Goal: Contribute content

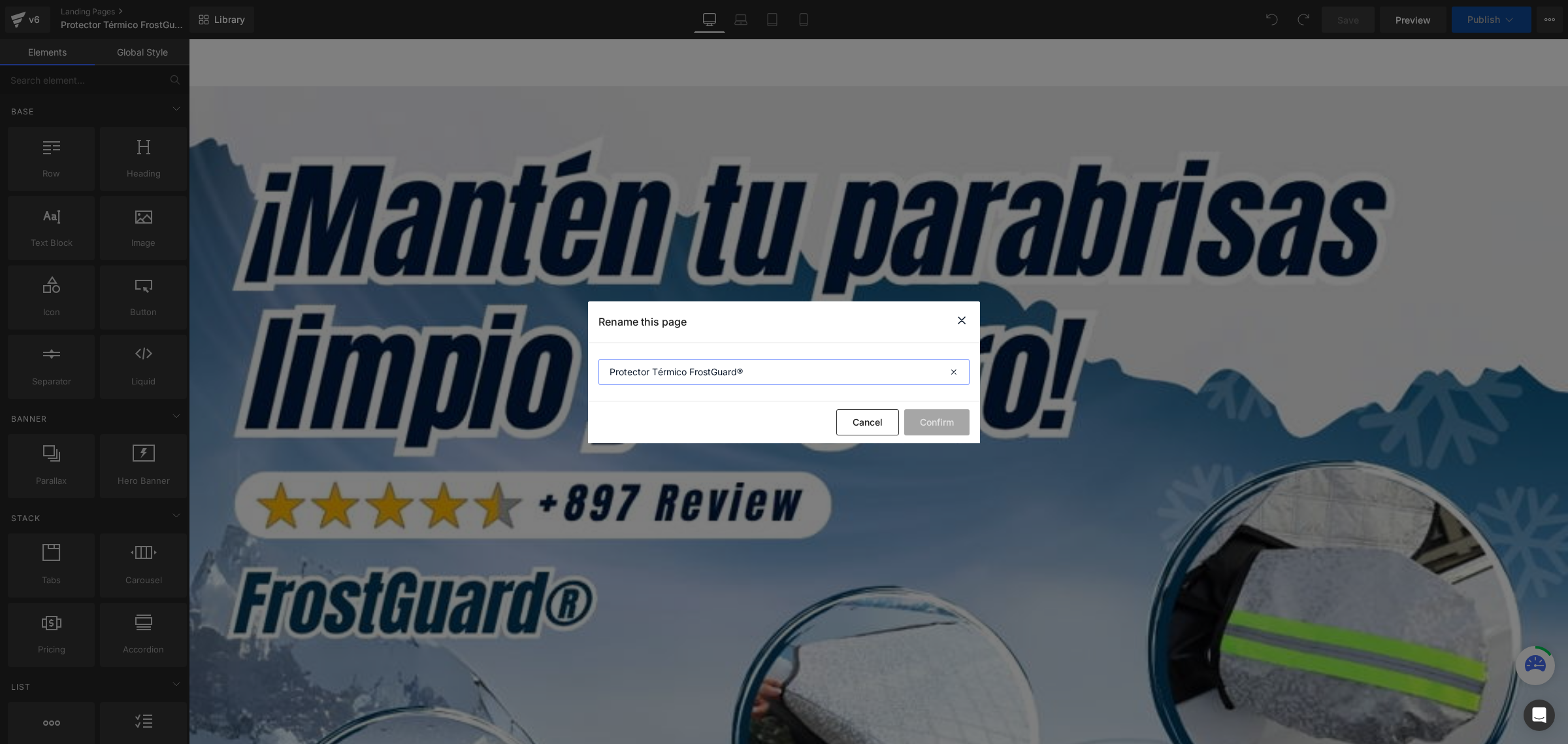
drag, startPoint x: 746, startPoint y: 369, endPoint x: 740, endPoint y: 368, distance: 6.1
click at [740, 368] on input "Protector Térmico FrostGuard®" at bounding box center [784, 372] width 371 height 26
click at [660, 375] on input "Protector Térmico FrostGuard®" at bounding box center [784, 372] width 371 height 26
drag, startPoint x: 651, startPoint y: 369, endPoint x: 687, endPoint y: 373, distance: 36.2
click at [687, 373] on input "Protector Térmico FrostGuard®" at bounding box center [784, 372] width 371 height 26
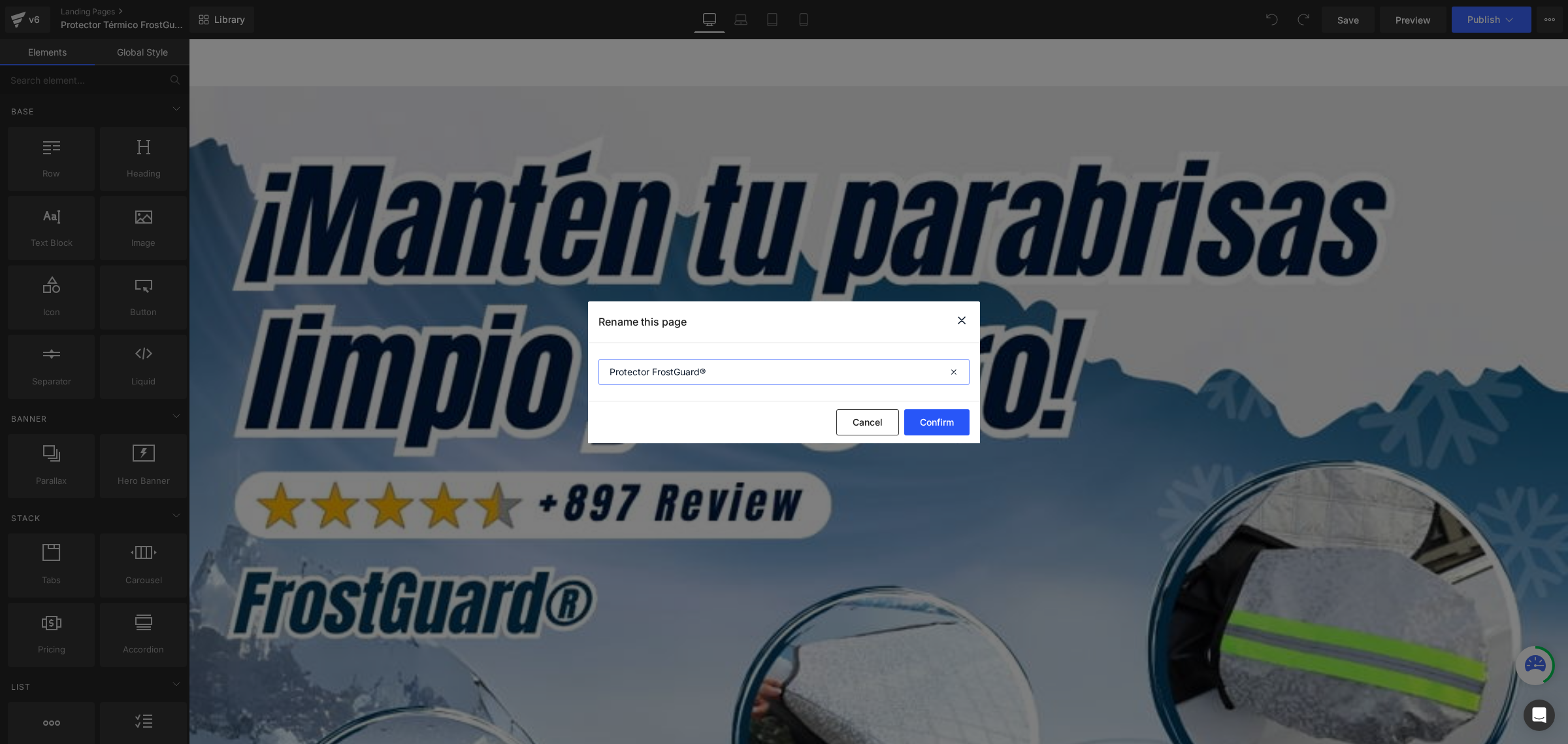
type input "Protector FrostGuard®"
click at [948, 416] on button "Confirm" at bounding box center [937, 422] width 65 height 26
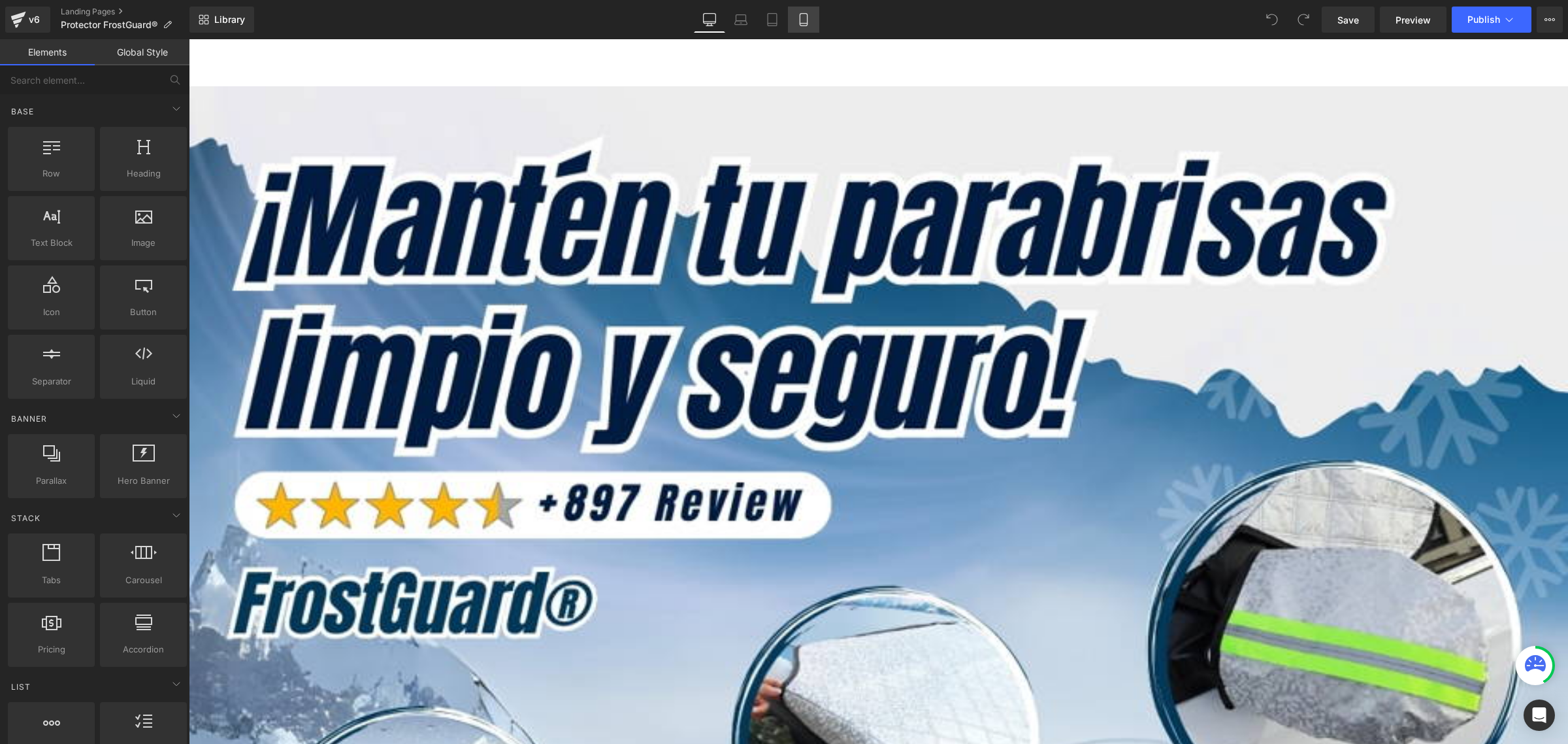
click at [803, 15] on icon at bounding box center [803, 19] width 13 height 13
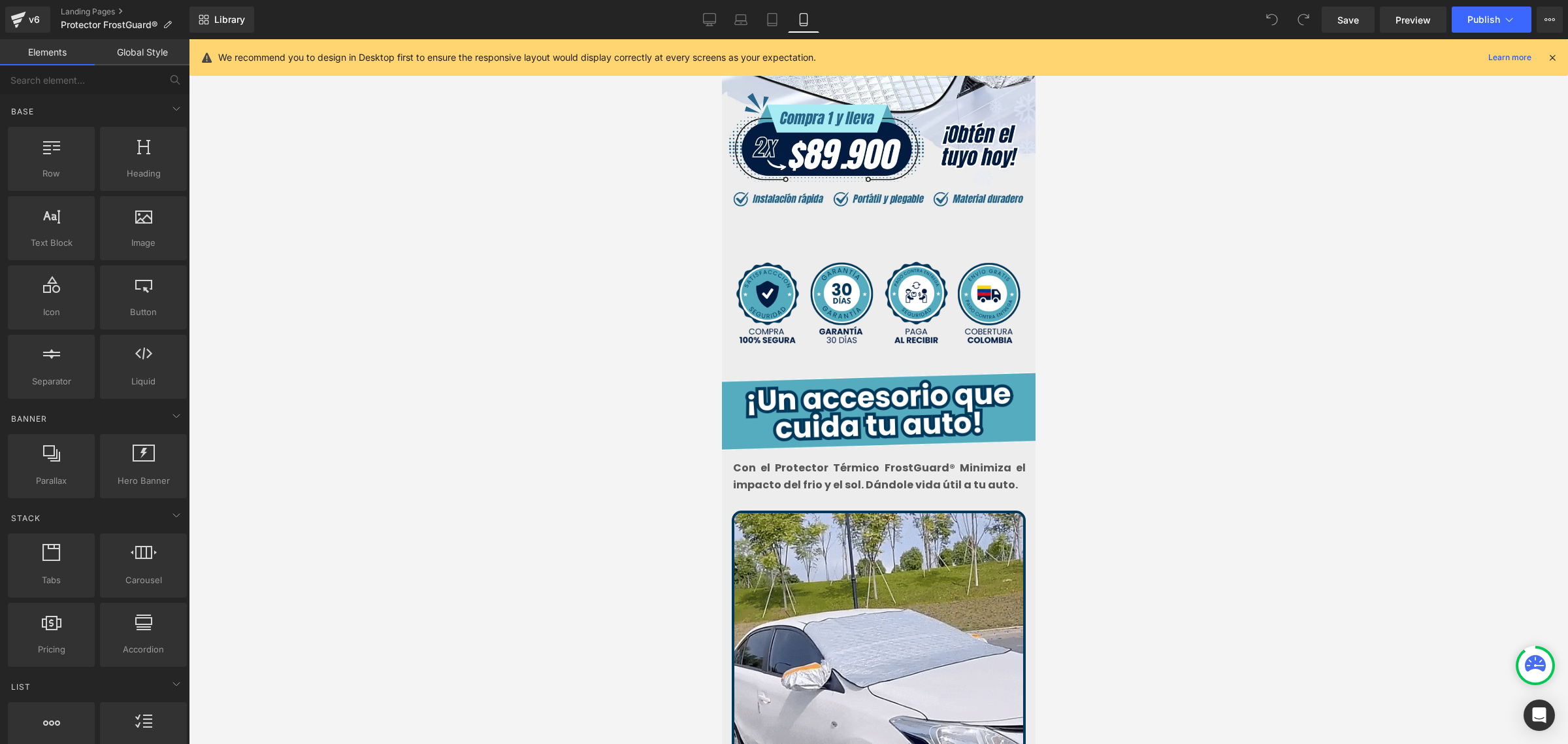
scroll to position [327, 0]
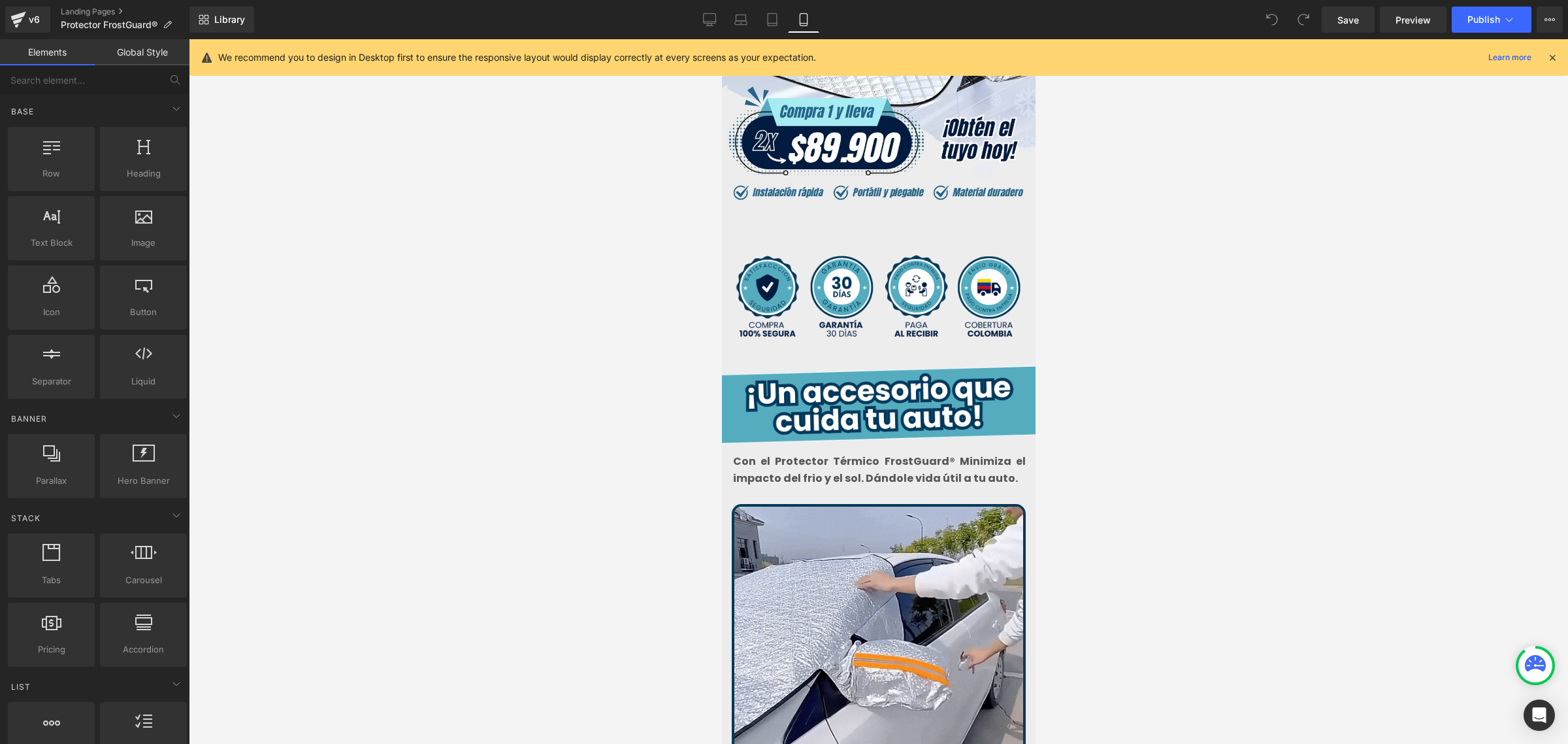
click at [957, 454] on font "Con el Protector Térmico FrostGuard® Minimiza el impacto del frio y el sol. Dán…" at bounding box center [879, 469] width 293 height 32
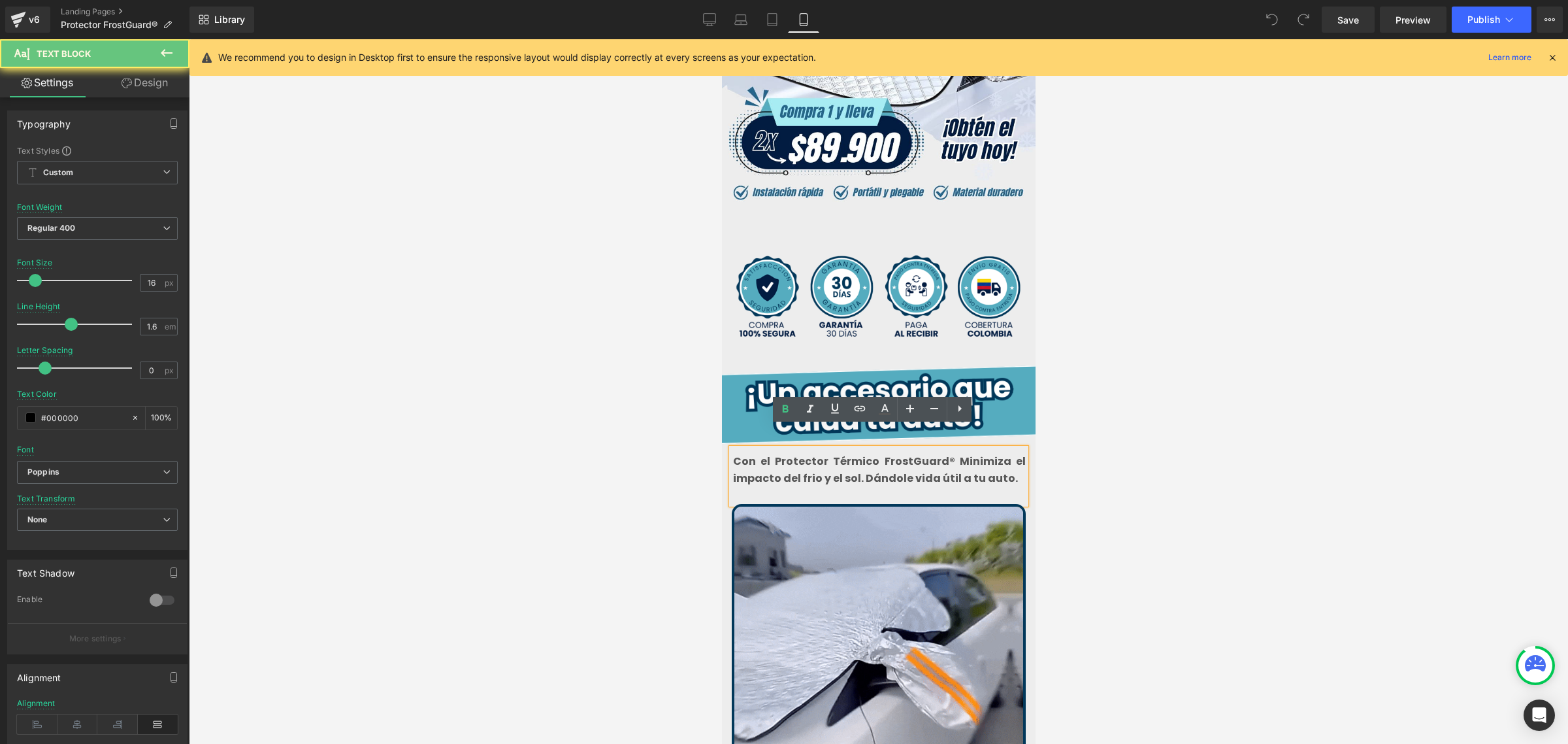
click at [959, 454] on font "Con el Protector Térmico FrostGuard® Minimiza el impacto del frio y el sol. Dán…" at bounding box center [879, 469] width 293 height 32
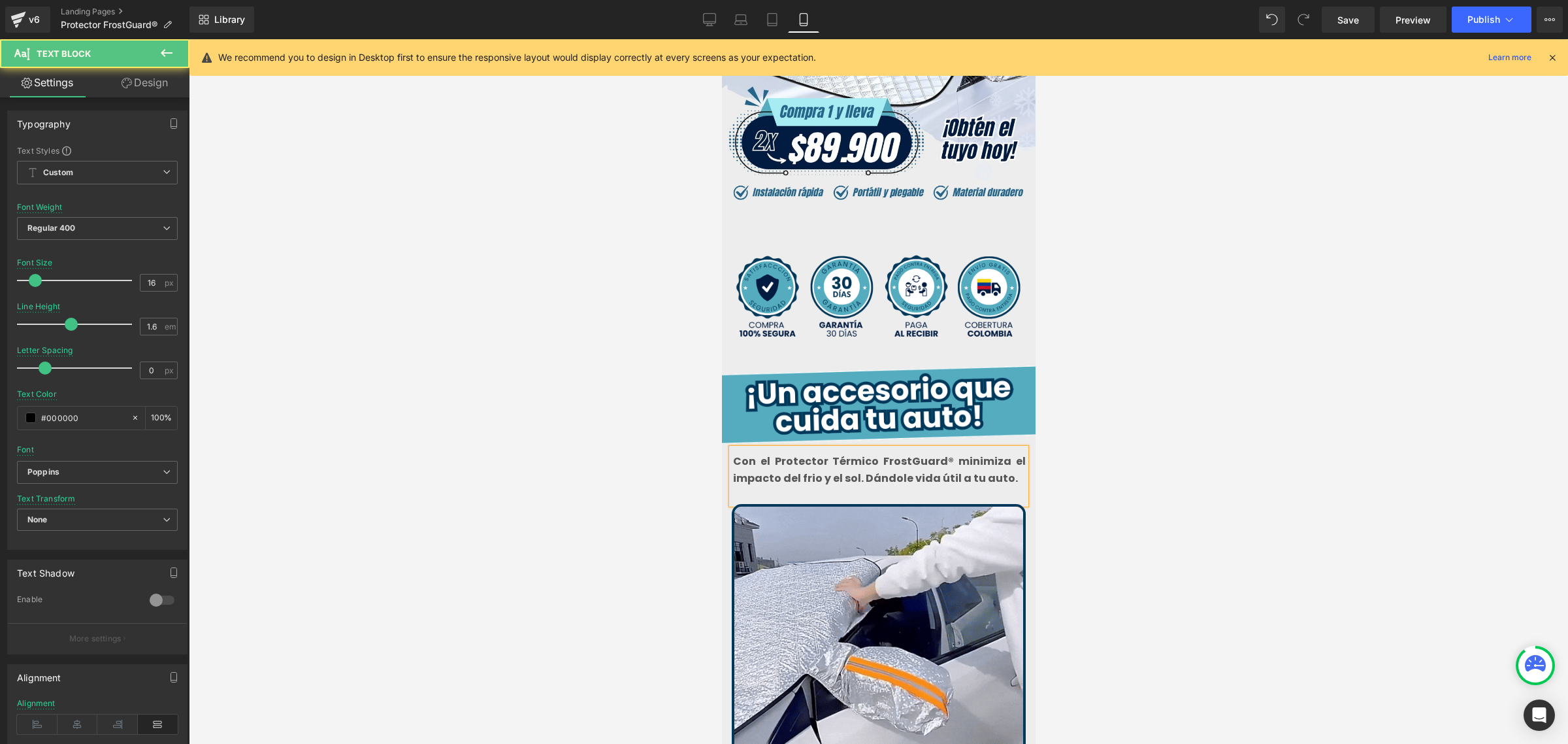
click at [852, 459] on font "Con el Protector Térmico FrostGuard® minimiza el impacto del frio y el sol. Dán…" at bounding box center [879, 469] width 293 height 32
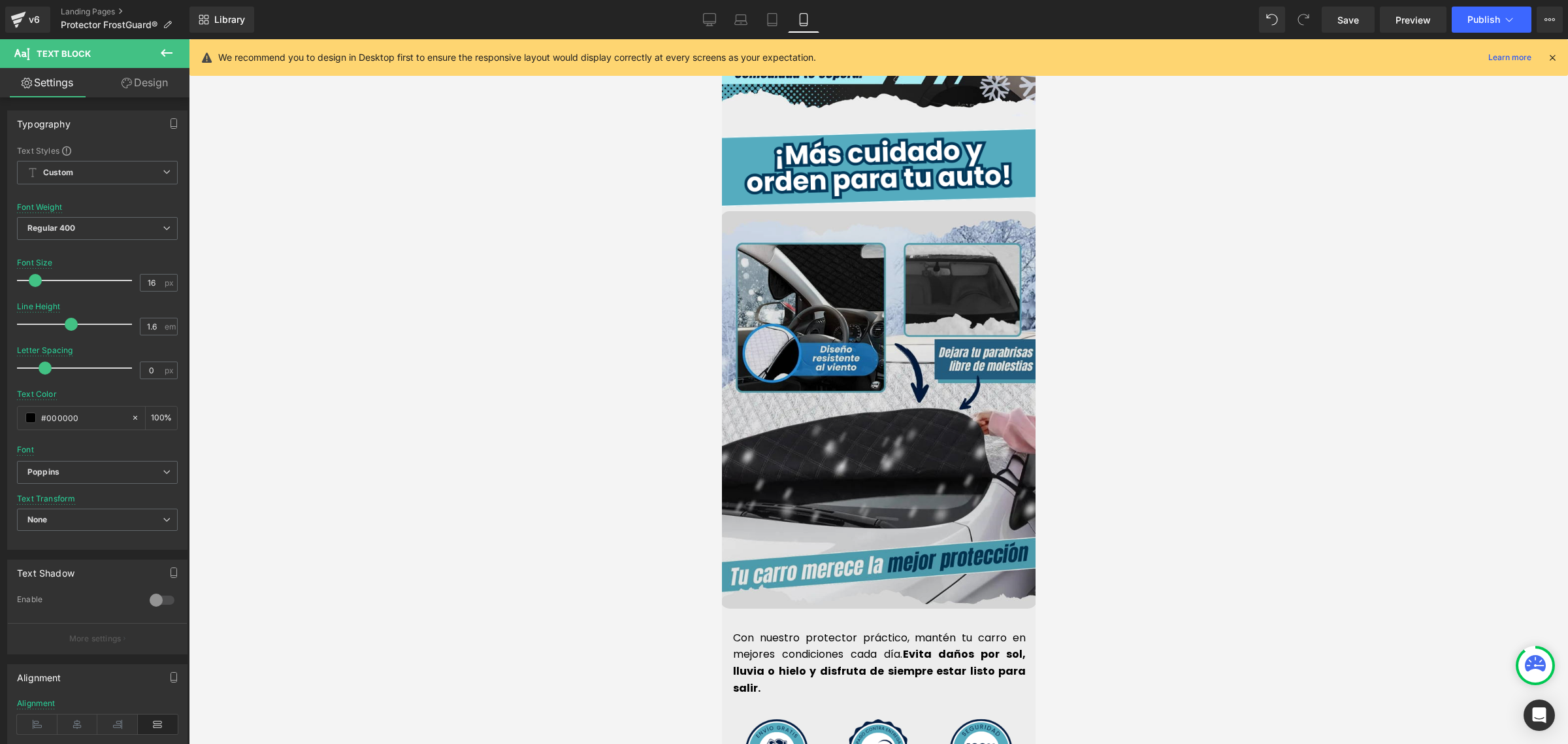
scroll to position [3269, 0]
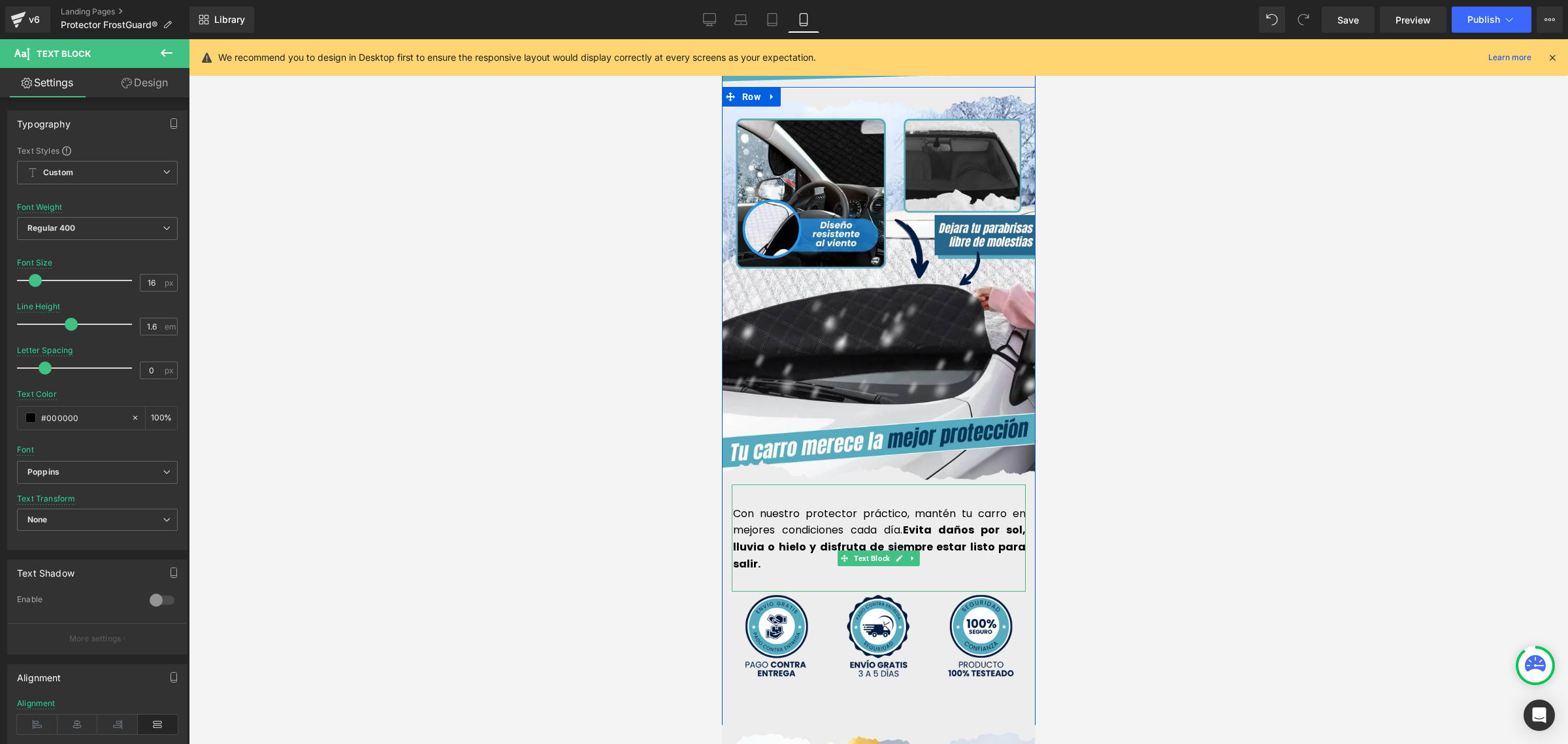
click at [861, 506] on font "Con nuestro protector práctico, mantén tu carro en mejores condiciones cada día." at bounding box center [879, 522] width 293 height 32
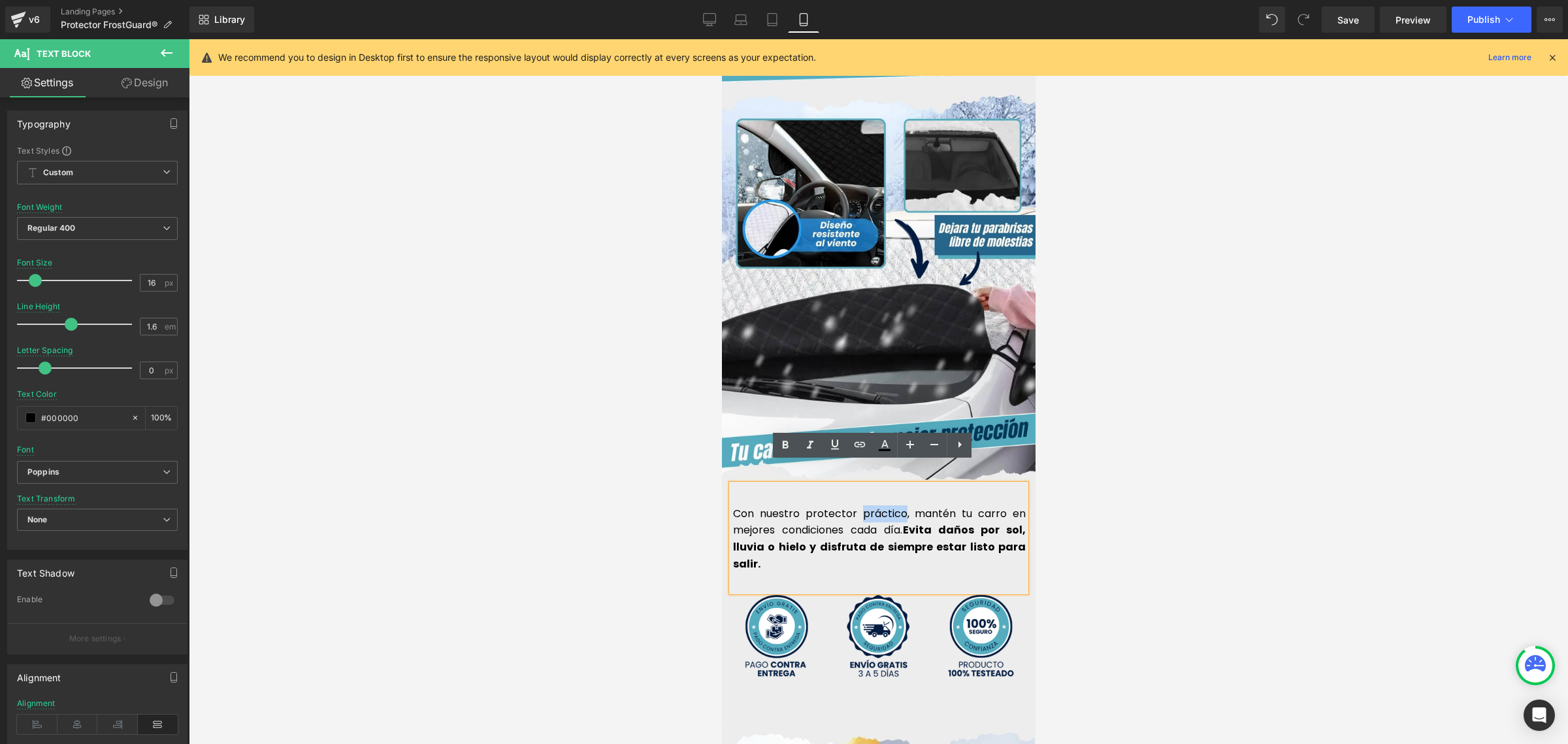
drag, startPoint x: 856, startPoint y: 488, endPoint x: 897, endPoint y: 494, distance: 41.4
click at [897, 506] on font "Con nuestro protector práctico, mantén tu carro en mejores condiciones cada día." at bounding box center [879, 522] width 293 height 32
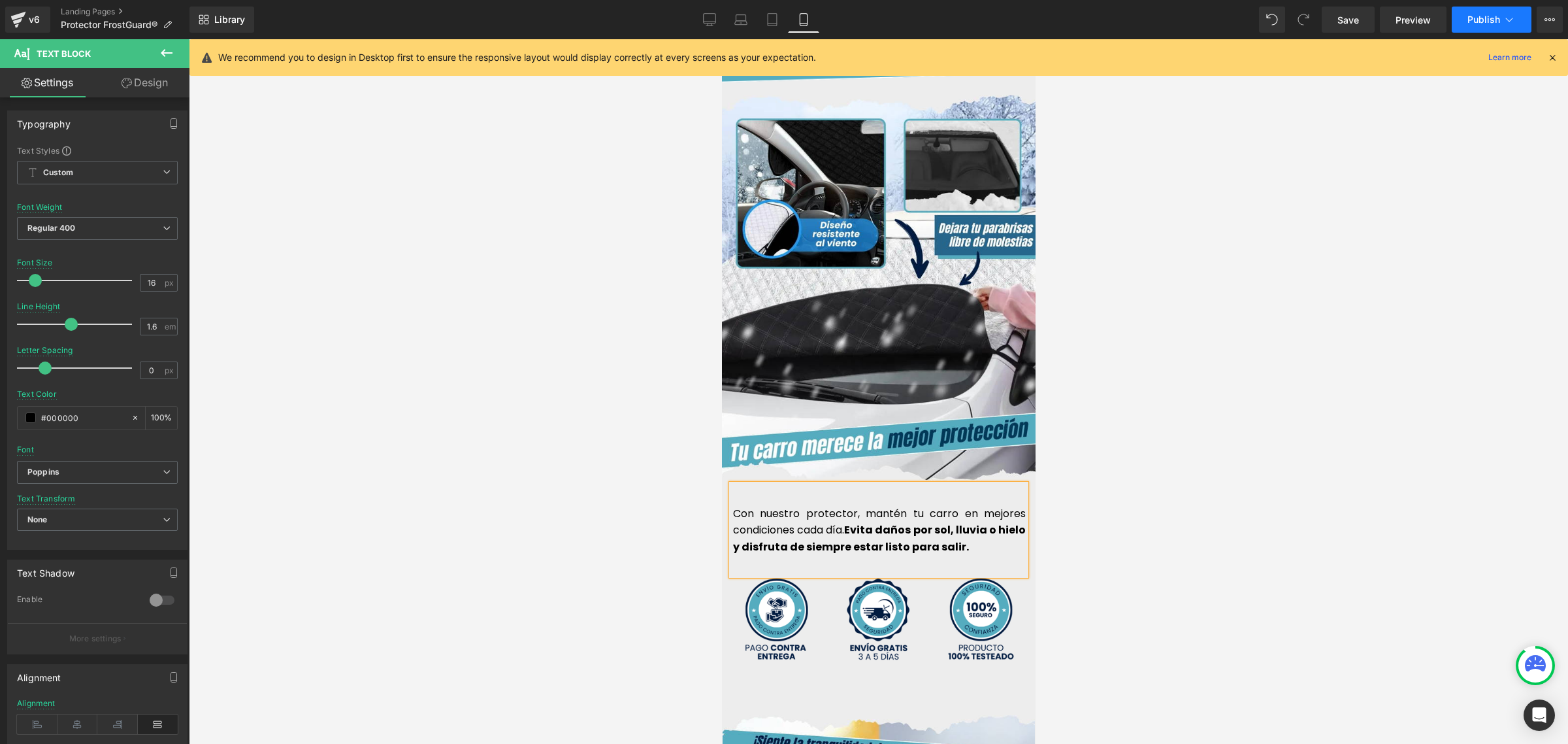
click at [1488, 18] on span "Publish" at bounding box center [1484, 20] width 33 height 11
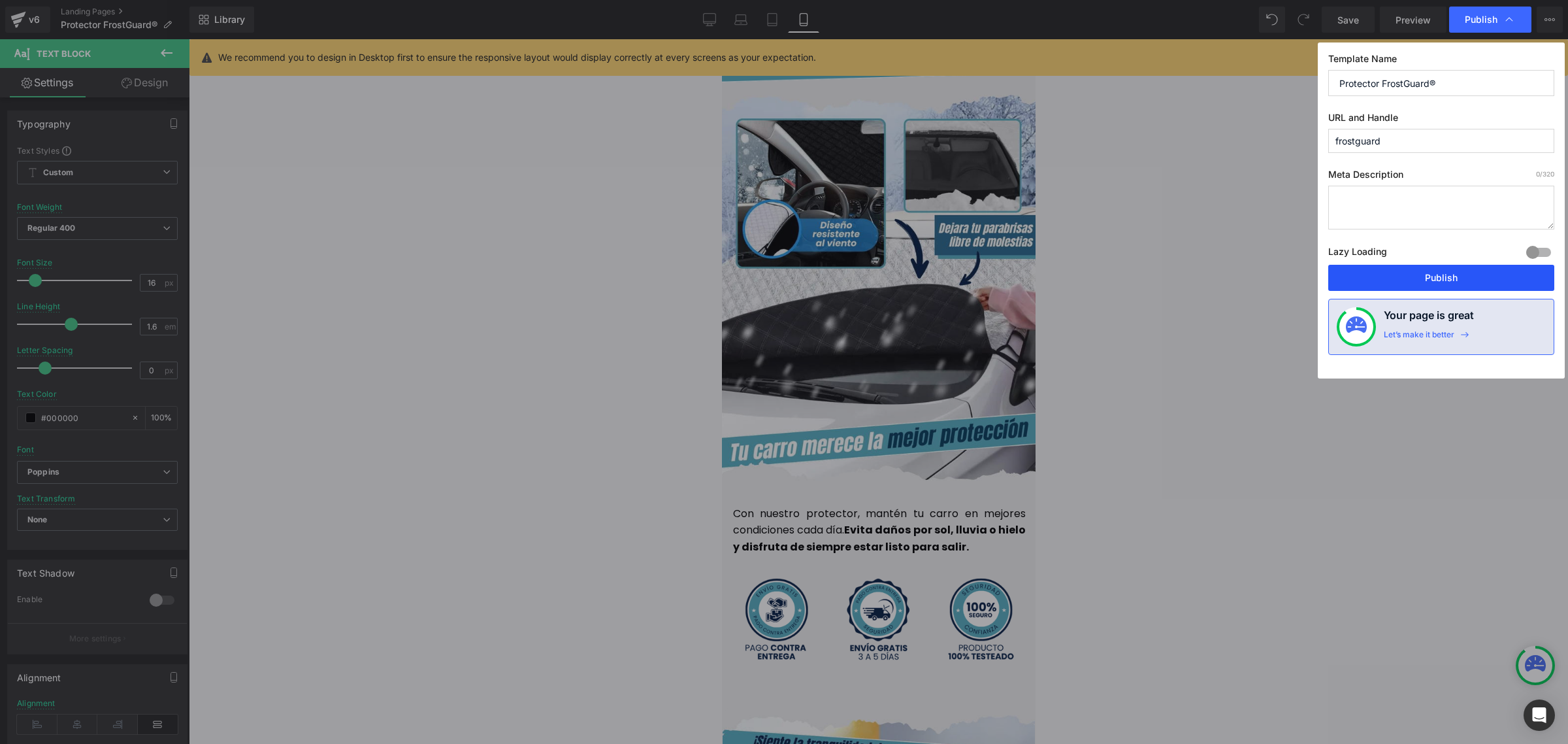
click at [1449, 277] on button "Publish" at bounding box center [1441, 278] width 226 height 26
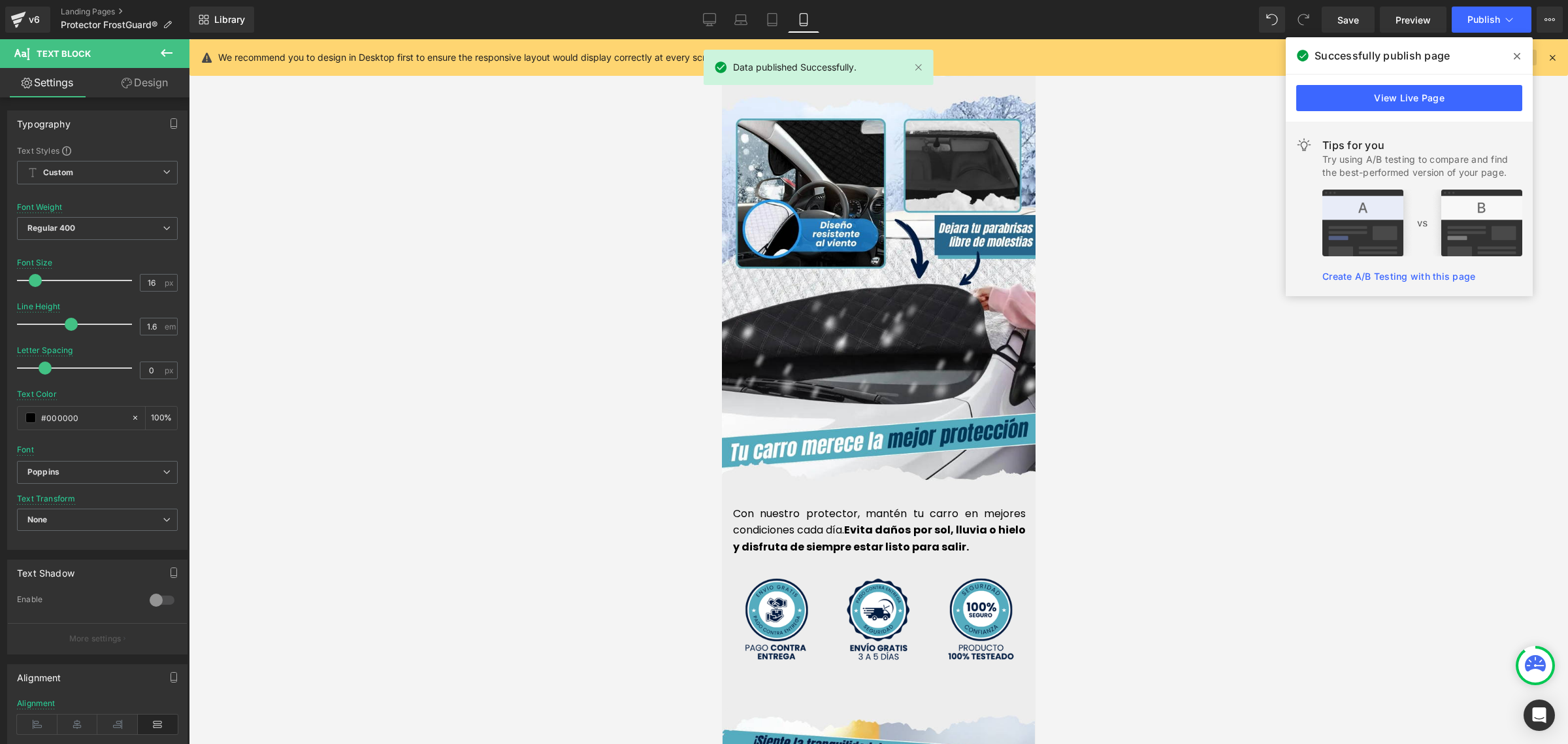
click at [1517, 50] on span at bounding box center [1517, 55] width 21 height 21
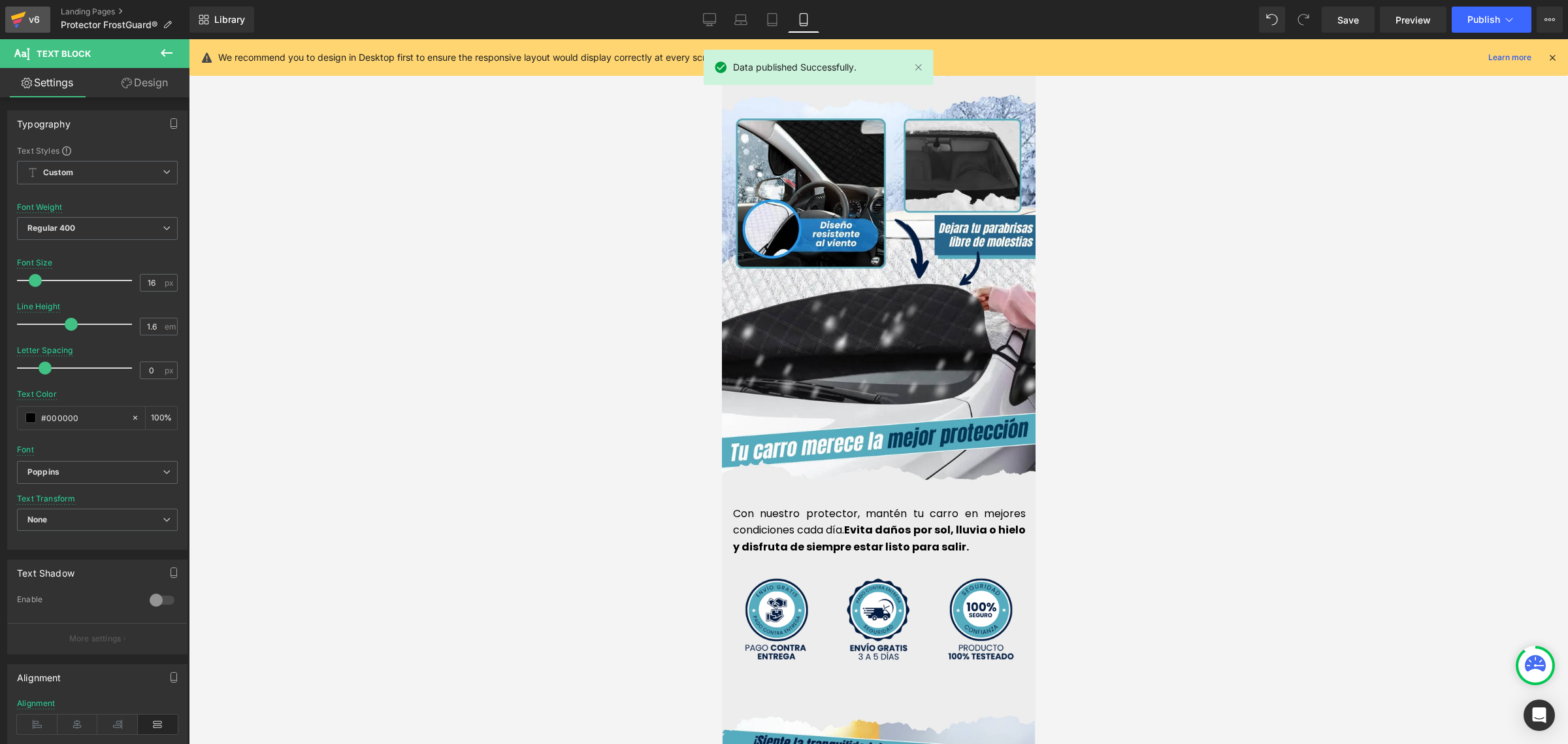
click at [21, 15] on icon at bounding box center [18, 15] width 15 height 8
